Goal: Find specific page/section: Find specific page/section

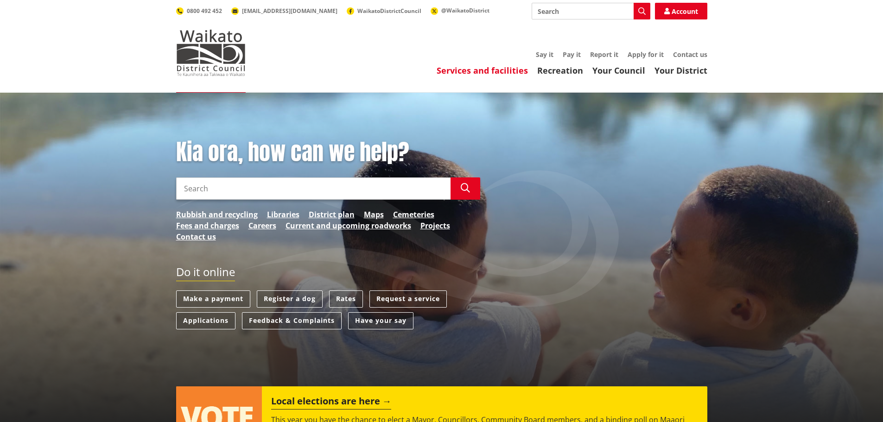
click at [506, 68] on link "Services and facilities" at bounding box center [482, 70] width 91 height 11
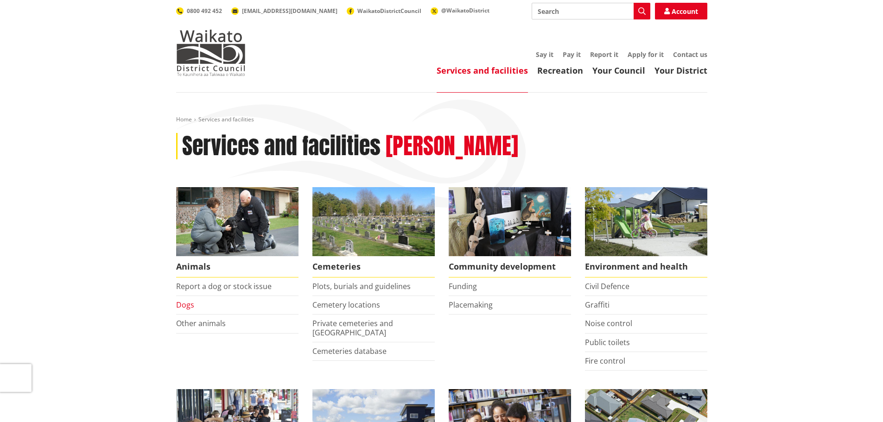
click at [189, 304] on link "Dogs" at bounding box center [185, 305] width 18 height 10
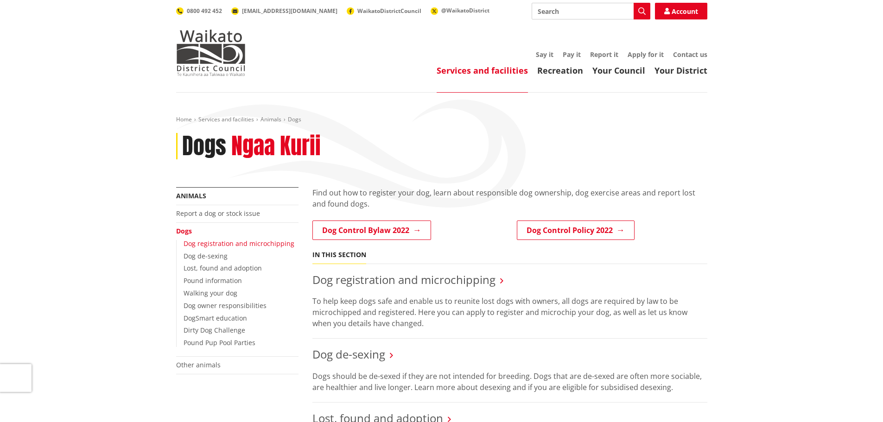
click at [202, 243] on link "Dog registration and microchipping" at bounding box center [239, 243] width 111 height 9
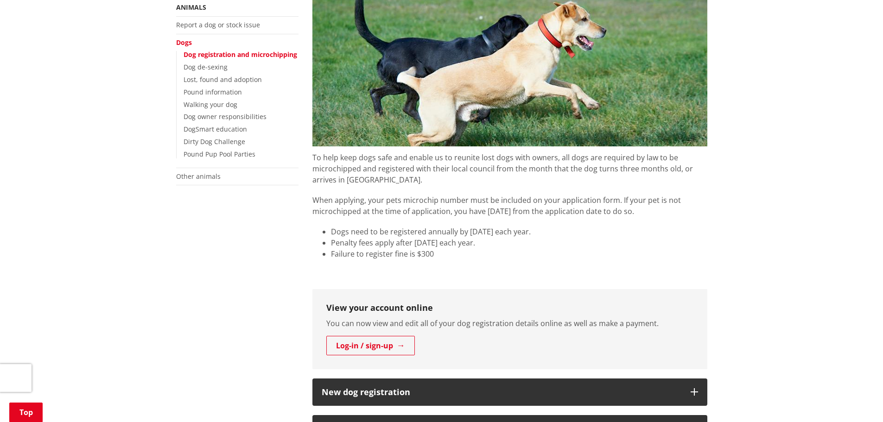
scroll to position [325, 0]
